Goal: Transaction & Acquisition: Purchase product/service

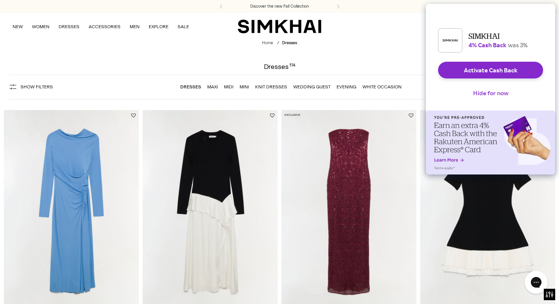
click at [501, 101] on button "Hide for now" at bounding box center [491, 92] width 48 height 17
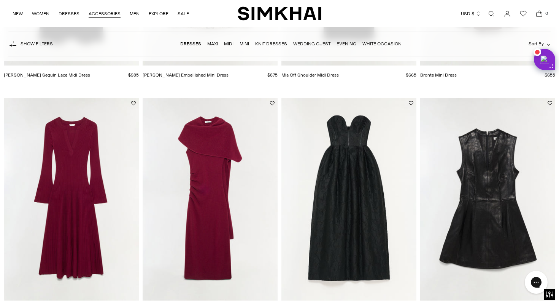
scroll to position [821, 0]
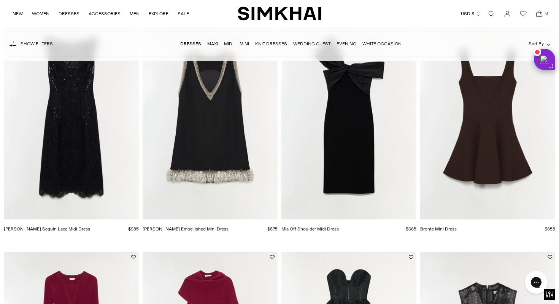
click at [272, 5] on div "NEW WOMEN New Arrivals Shop All Fall 2025 Best Sellers Signature Exclusives Sal…" at bounding box center [279, 13] width 535 height 27
click at [271, 13] on img "SIMKHAI" at bounding box center [280, 13] width 84 height 15
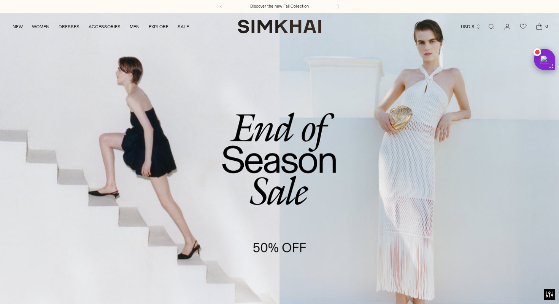
click at [267, 242] on link "/collections/sale" at bounding box center [279, 173] width 559 height 321
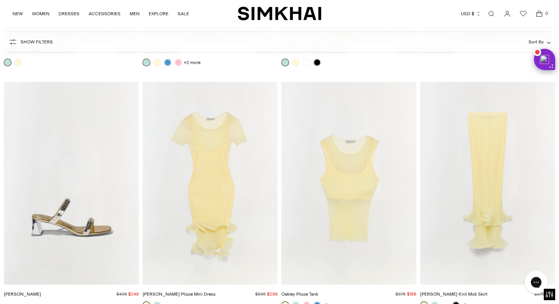
scroll to position [4425, 0]
